Goal: Navigation & Orientation: Find specific page/section

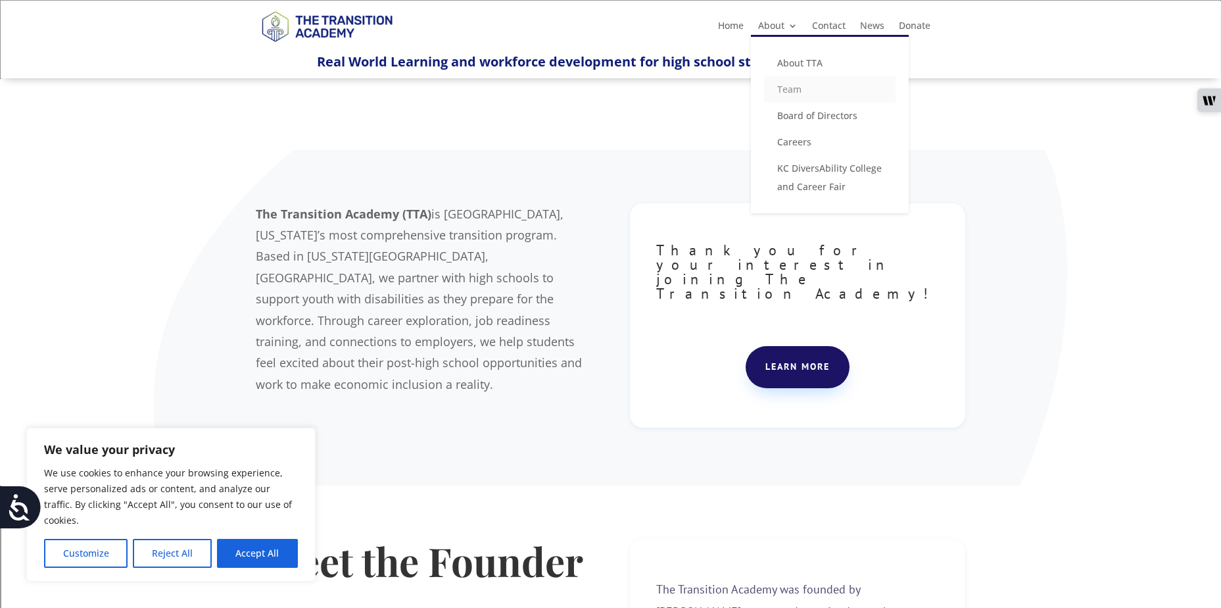
click at [790, 89] on link "Team" at bounding box center [830, 89] width 132 height 26
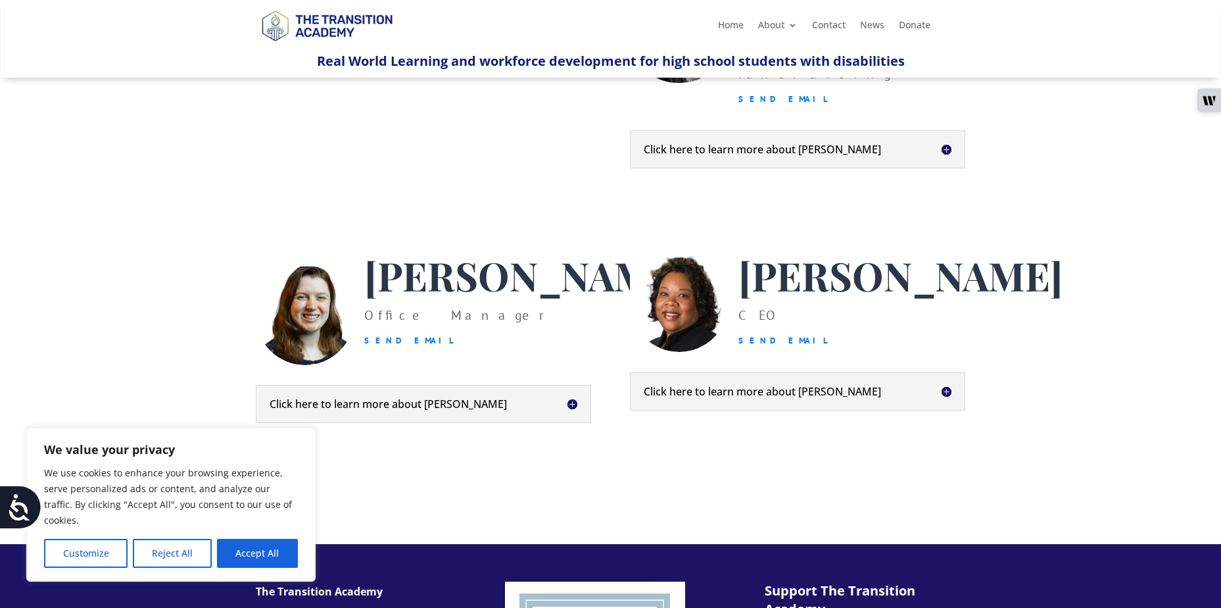
scroll to position [132, 0]
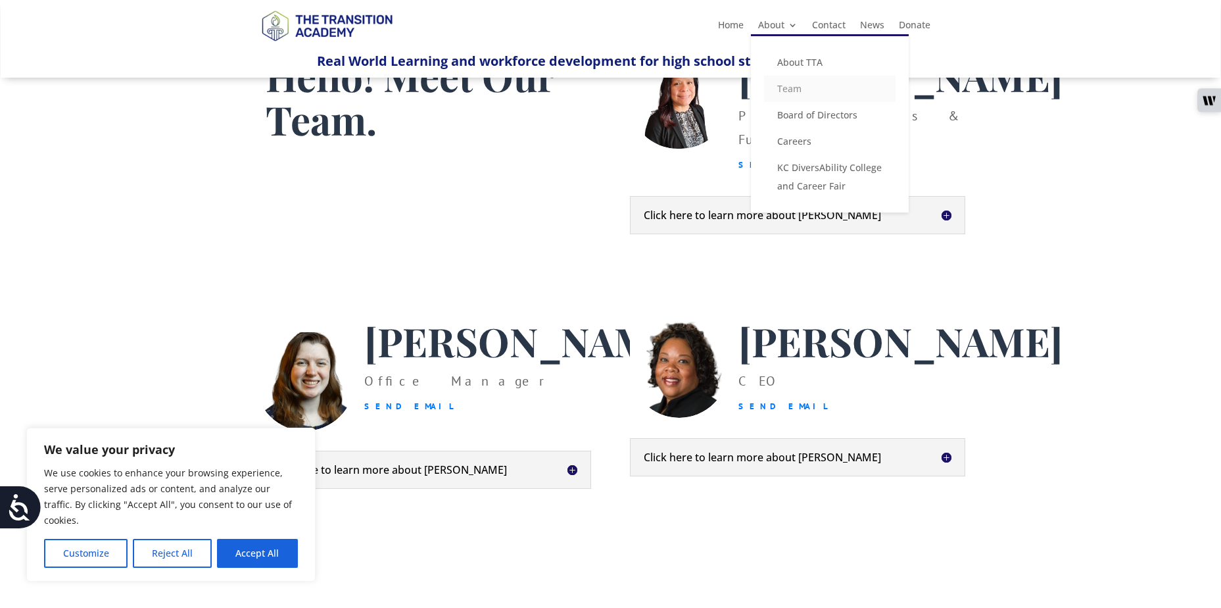
click at [787, 95] on link "Team" at bounding box center [830, 89] width 132 height 26
